Goal: Task Accomplishment & Management: Manage account settings

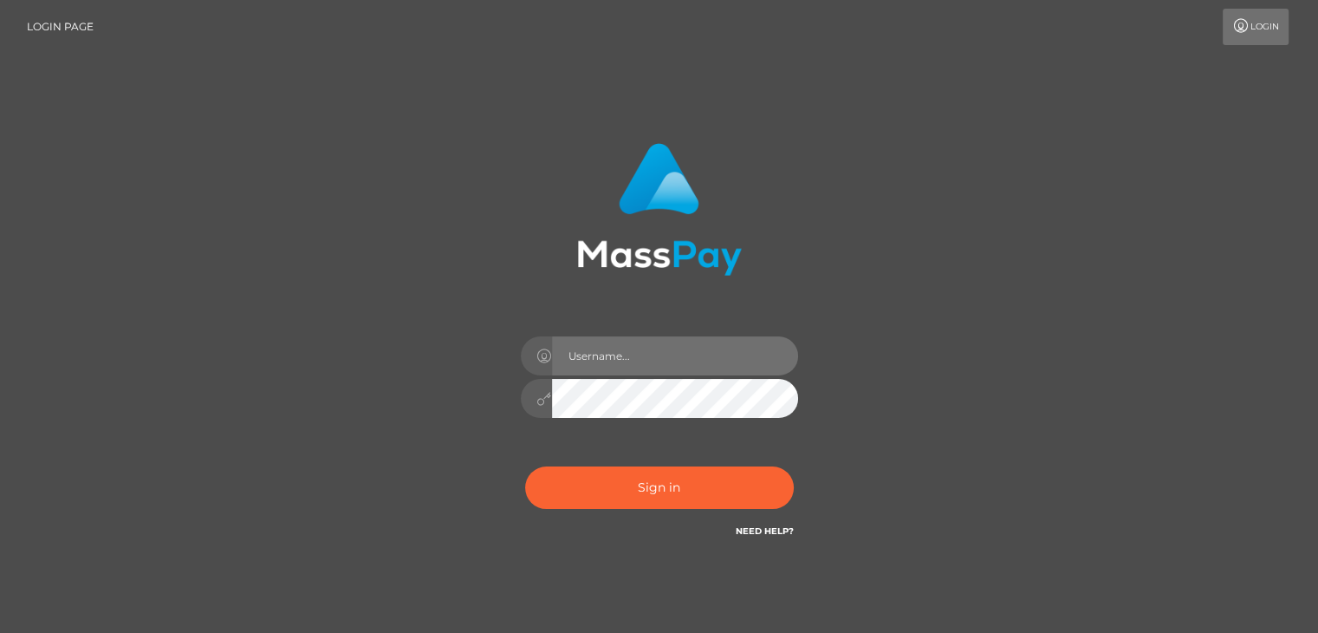
click at [648, 355] on input "text" at bounding box center [675, 355] width 246 height 39
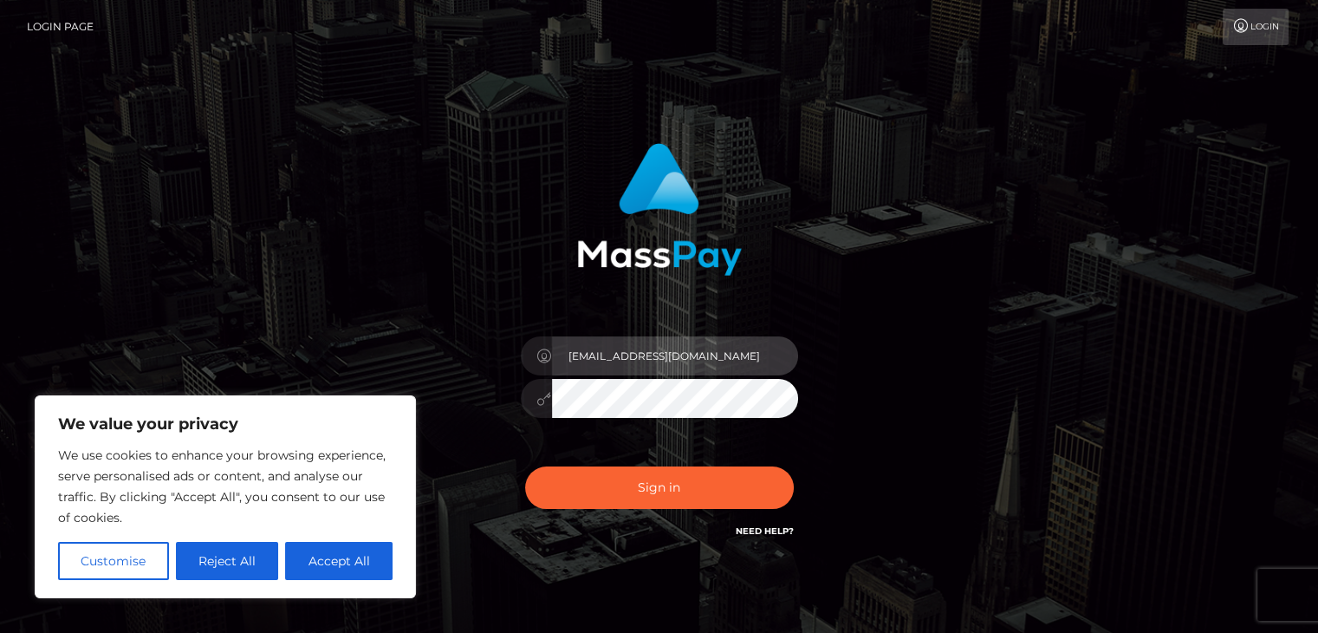
type input "matteogarafli@gmail.com"
click at [525, 466] on button "Sign in" at bounding box center [659, 487] width 269 height 42
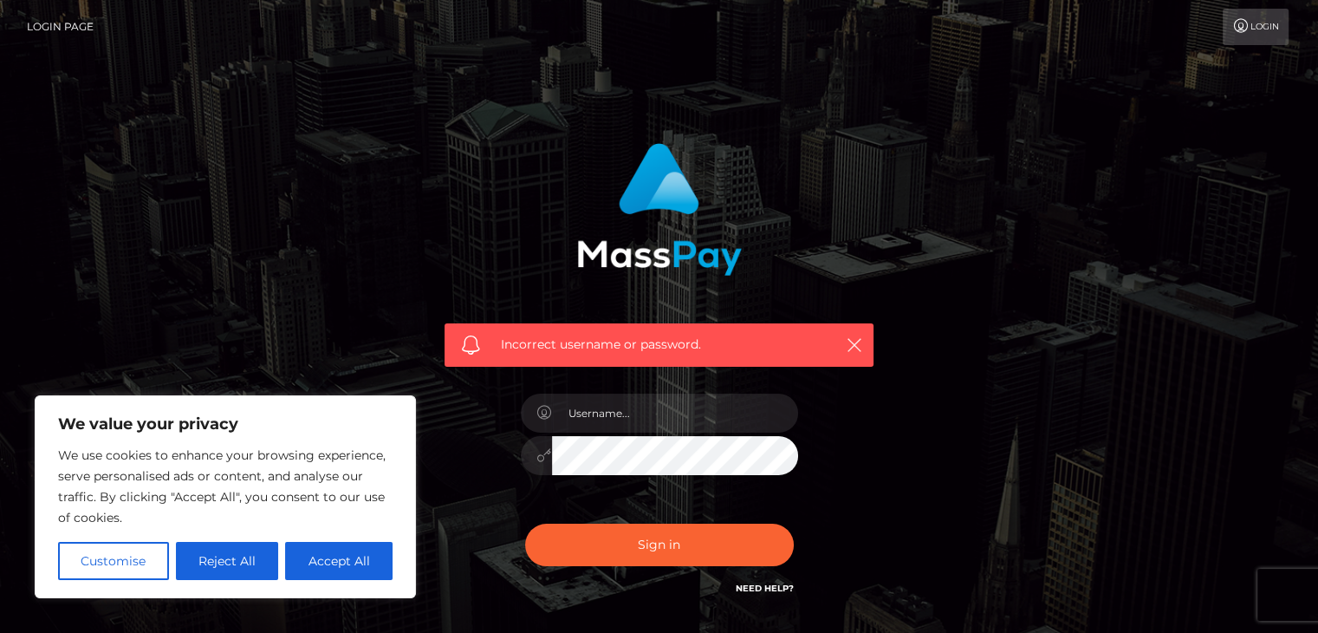
click at [765, 581] on h6 "Need Help?" at bounding box center [765, 587] width 58 height 15
click at [768, 589] on link "Need Help?" at bounding box center [765, 587] width 58 height 11
click at [1033, 351] on div "Incorrect username or password." at bounding box center [660, 379] width 988 height 498
click at [1264, 22] on link "Login" at bounding box center [1256, 27] width 66 height 36
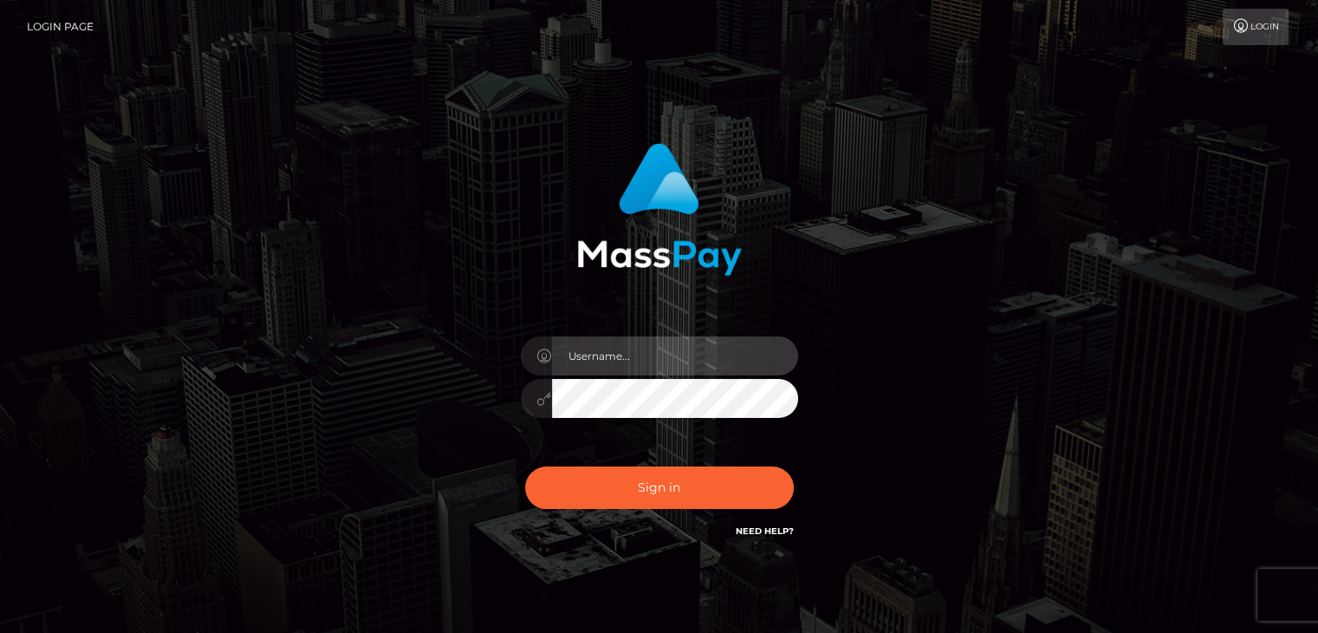
click at [641, 356] on input "text" at bounding box center [675, 355] width 246 height 39
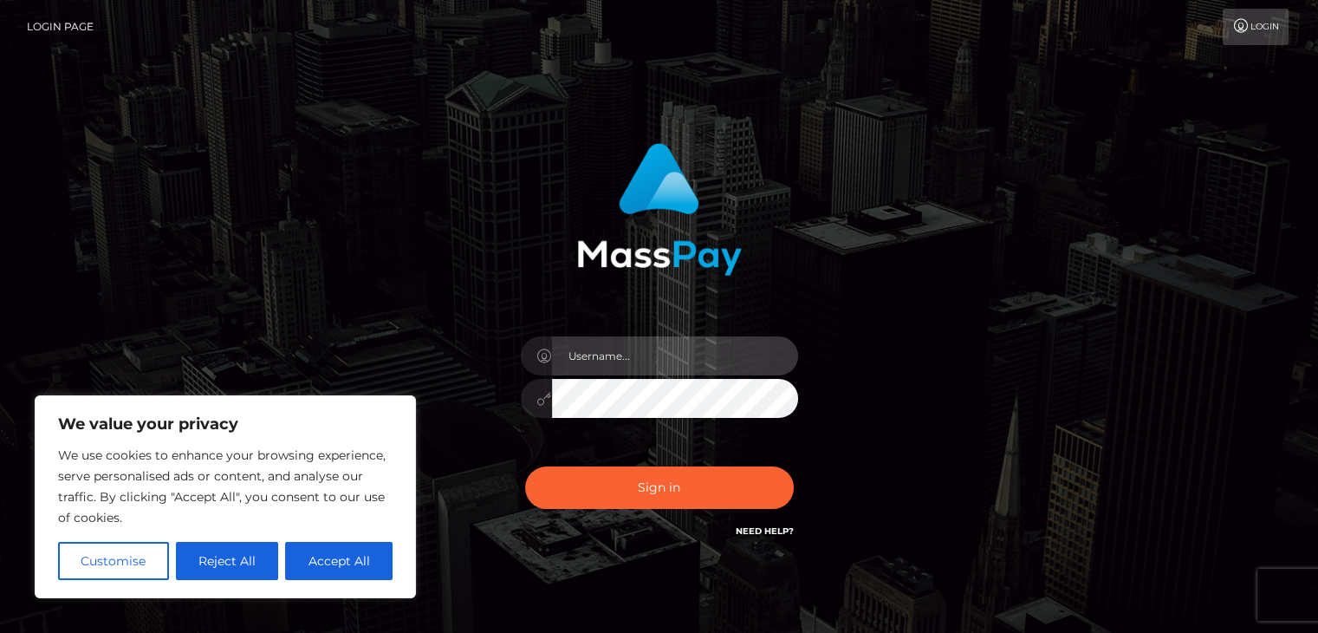
click at [610, 359] on input "text" at bounding box center [675, 355] width 246 height 39
type input "Martinasun"
click at [525, 466] on button "Sign in" at bounding box center [659, 487] width 269 height 42
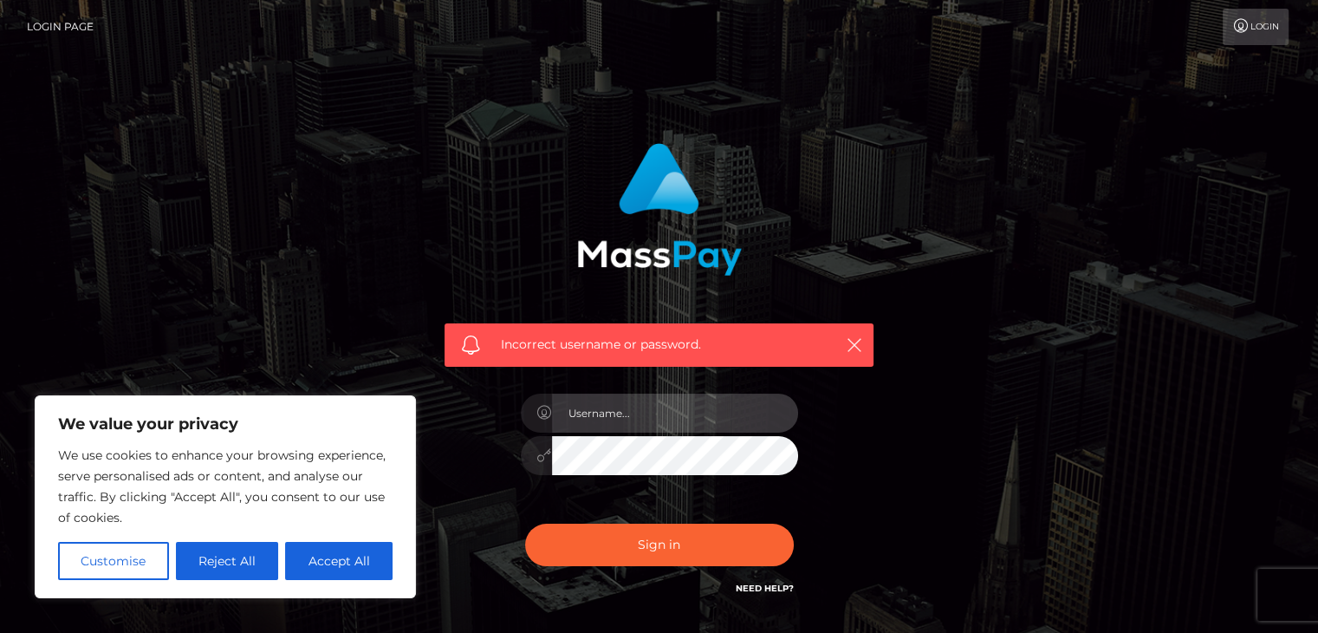
click at [669, 417] on input "text" at bounding box center [675, 413] width 246 height 39
type input "Goonmilkermommy"
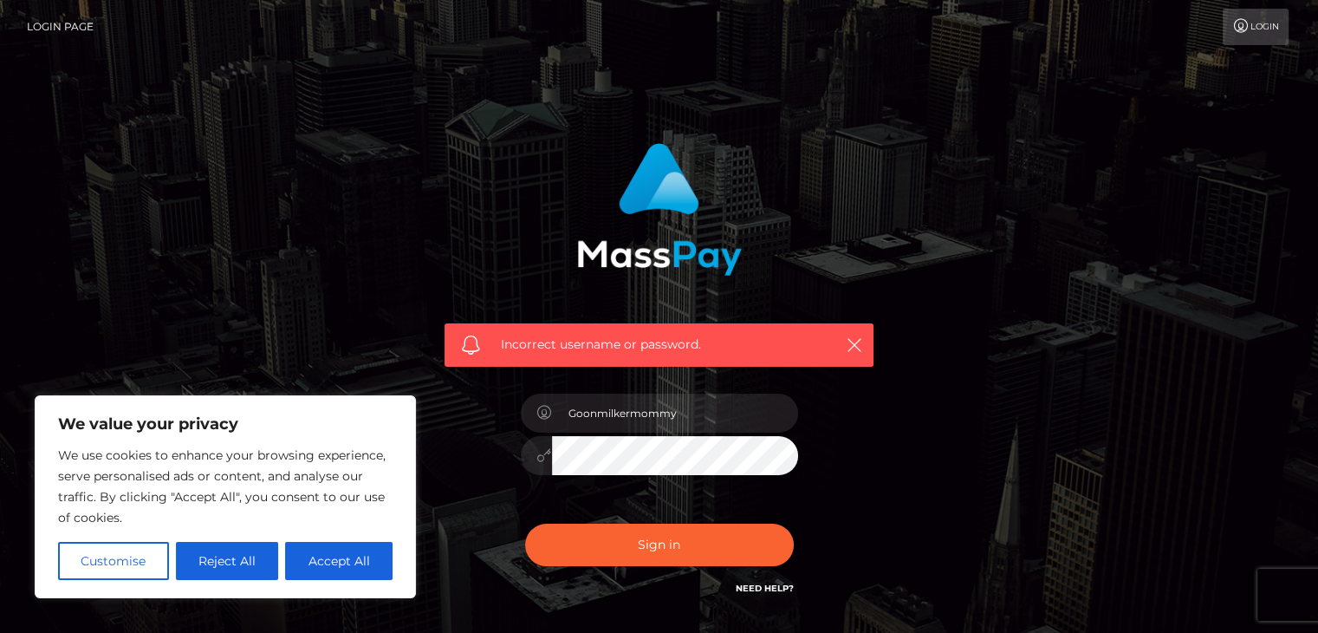
click at [525, 524] on button "Sign in" at bounding box center [659, 545] width 269 height 42
click at [222, 563] on button "Reject All" at bounding box center [227, 561] width 103 height 38
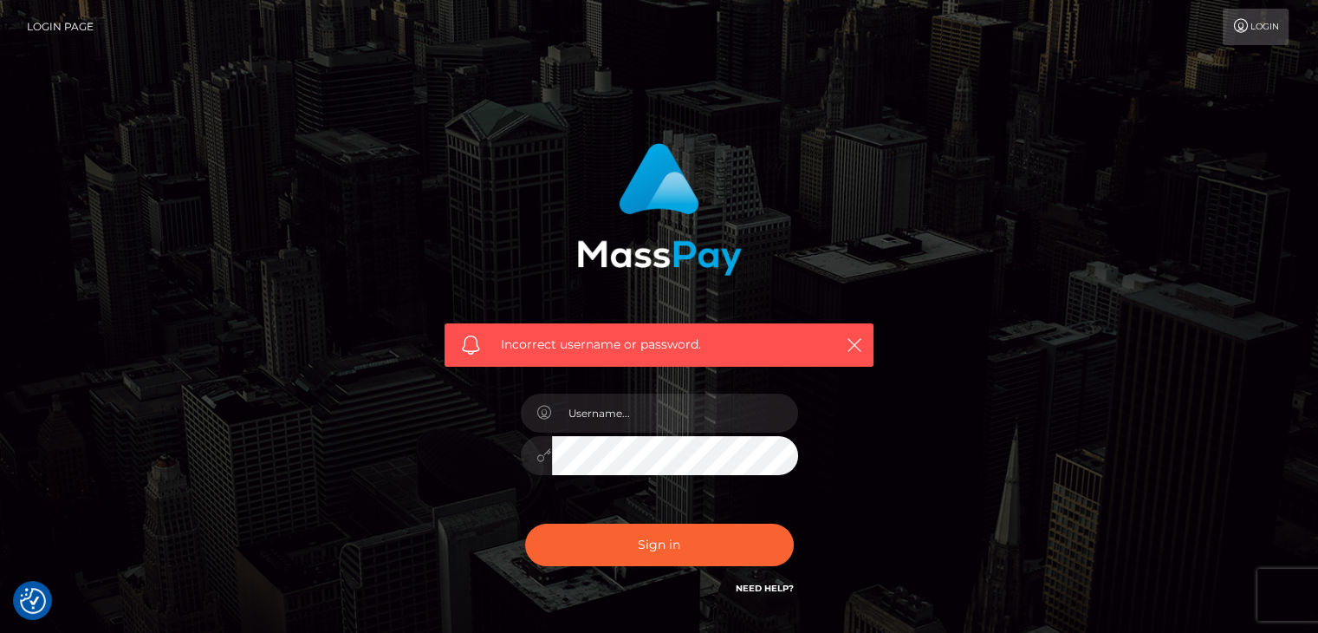
click at [60, 21] on link "Login Page" at bounding box center [60, 27] width 67 height 36
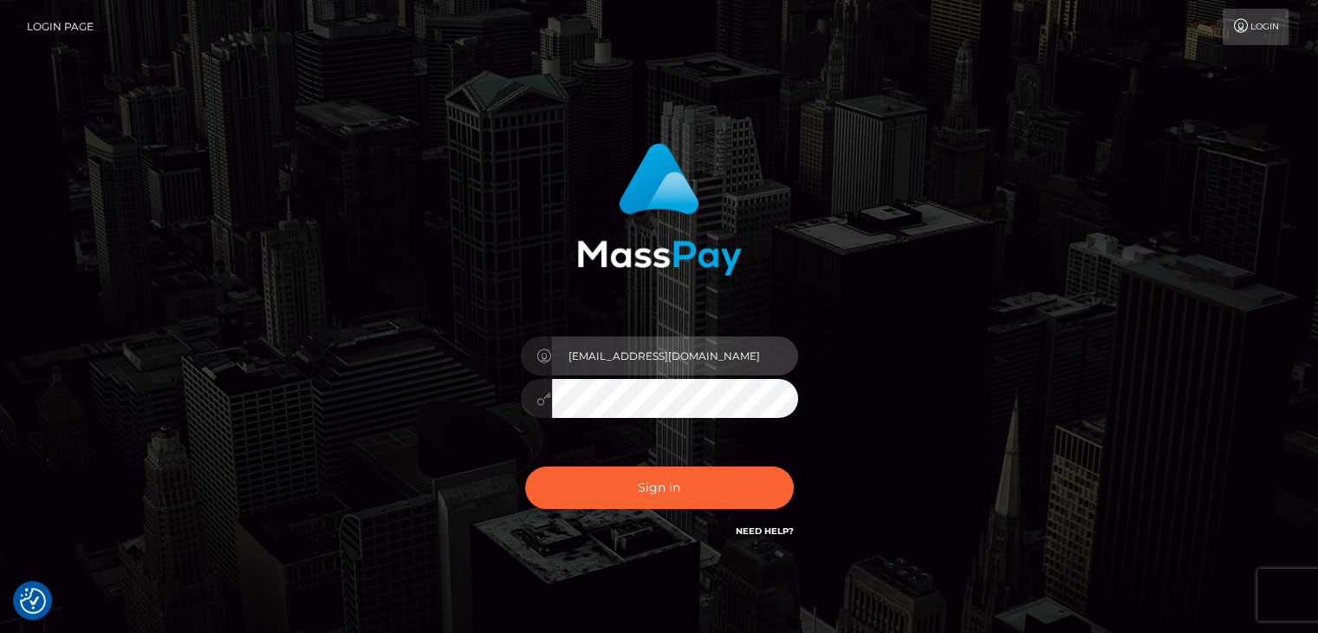
click at [605, 358] on input "[EMAIL_ADDRESS][DOMAIN_NAME]" at bounding box center [675, 355] width 246 height 39
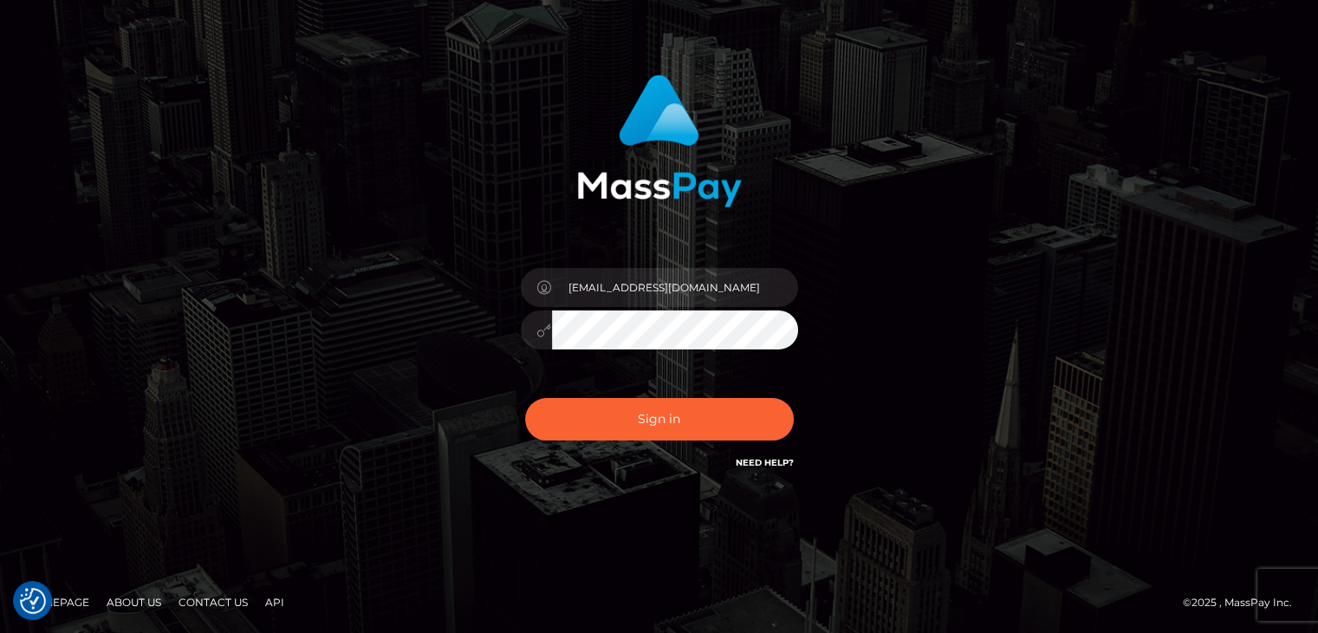
scroll to position [68, 0]
